Goal: Navigation & Orientation: Find specific page/section

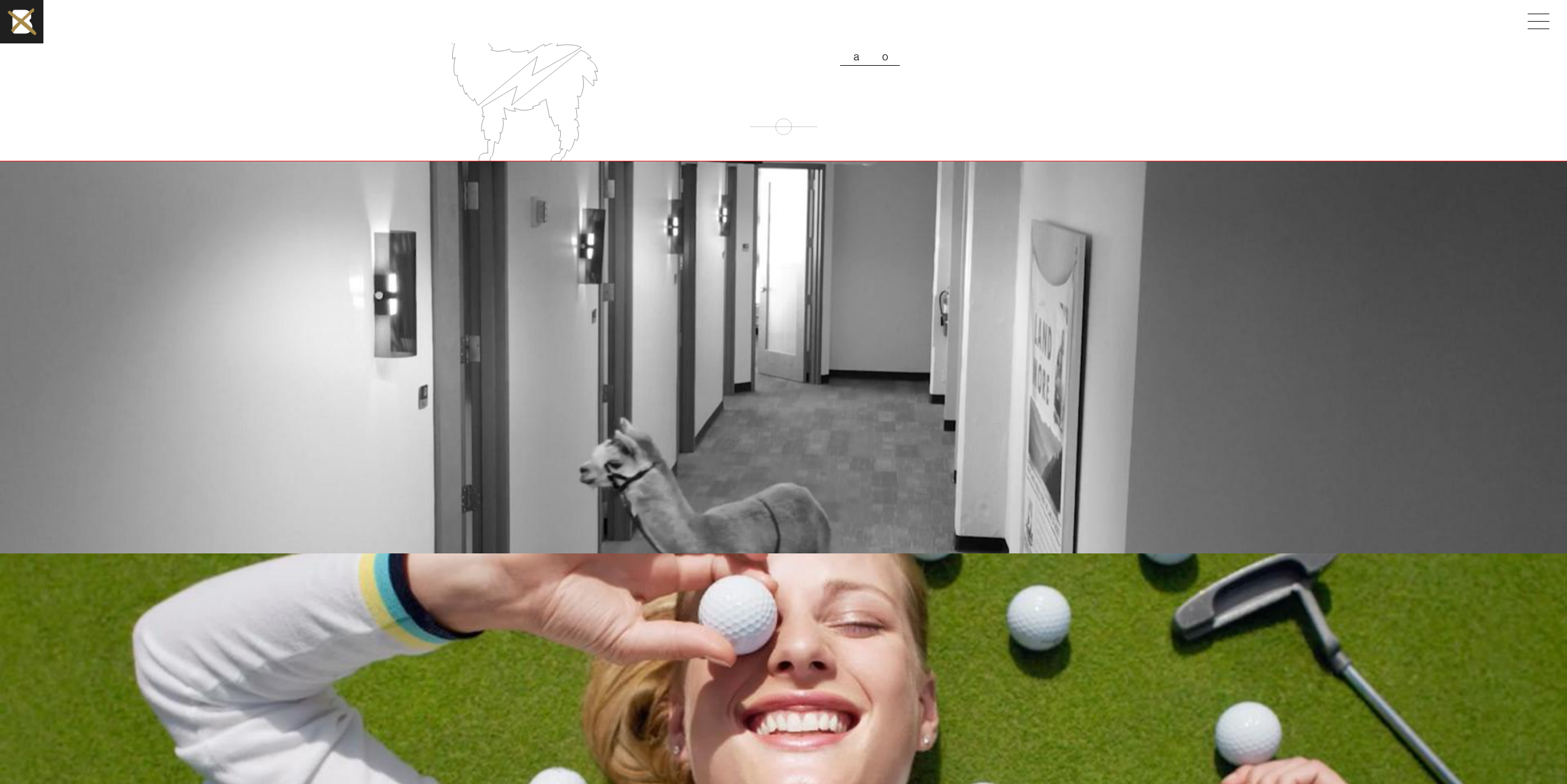
scroll to position [2218, 0]
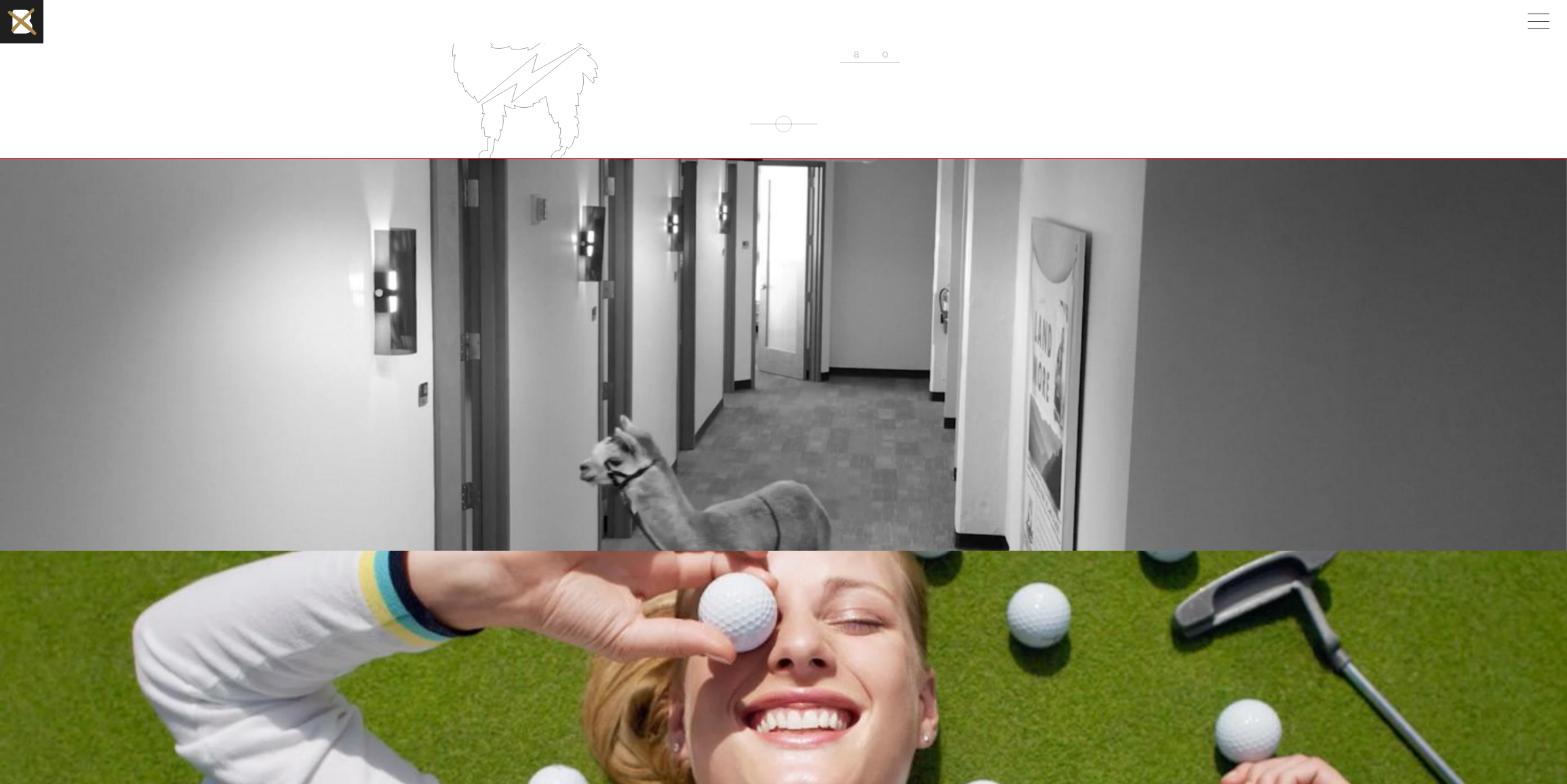
click at [857, 325] on div "b o h a n c a m s" at bounding box center [784, 355] width 895 height 98
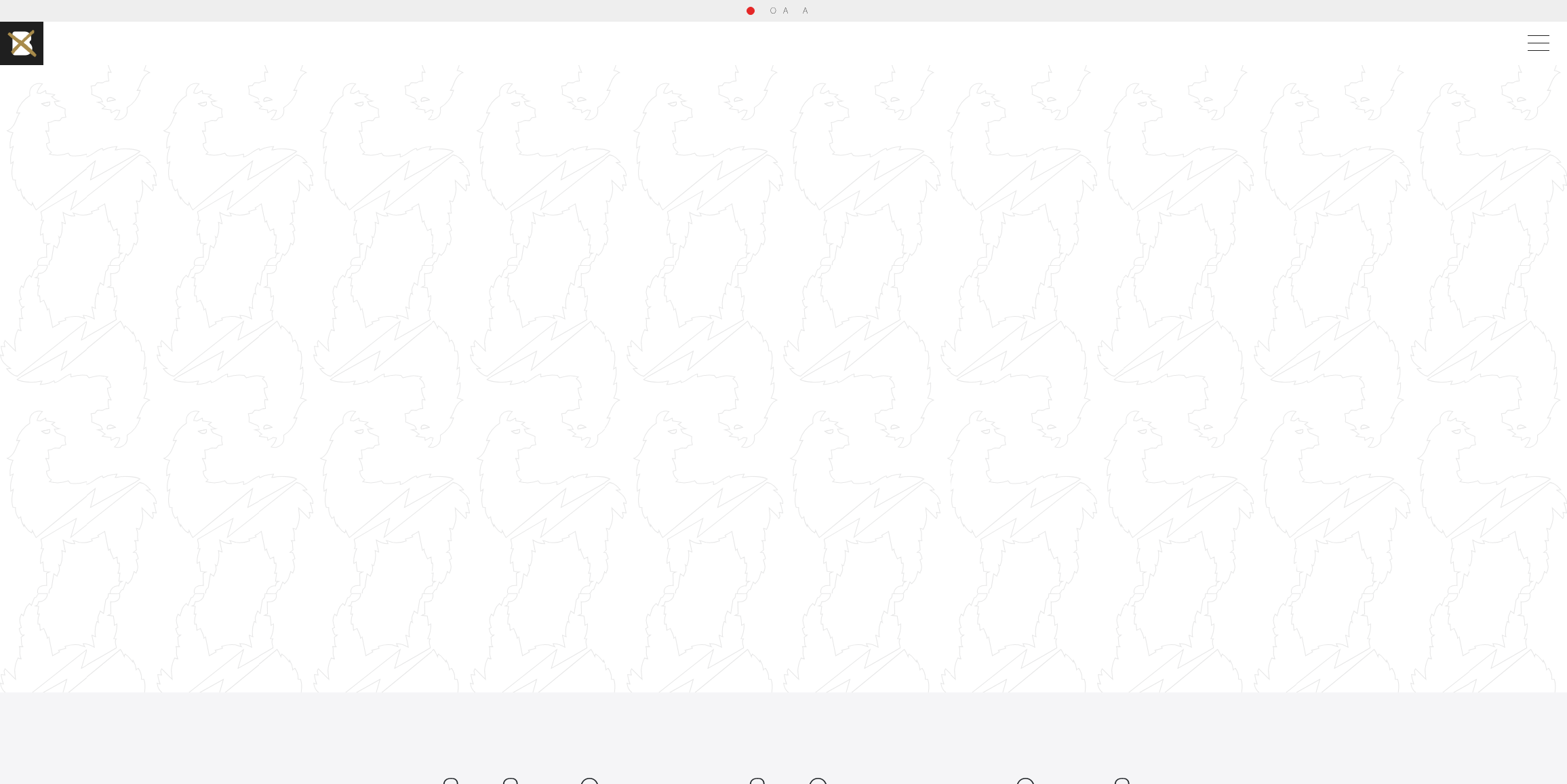
click at [790, 9] on span "N" at bounding box center [792, 10] width 6 height 10
